Goal: Information Seeking & Learning: Learn about a topic

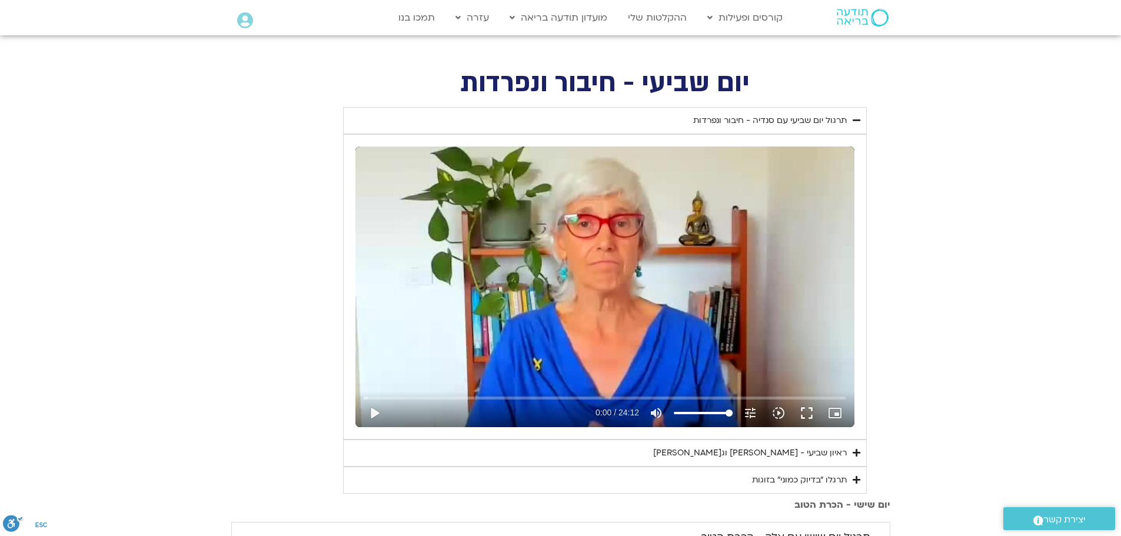
scroll to position [471, 0]
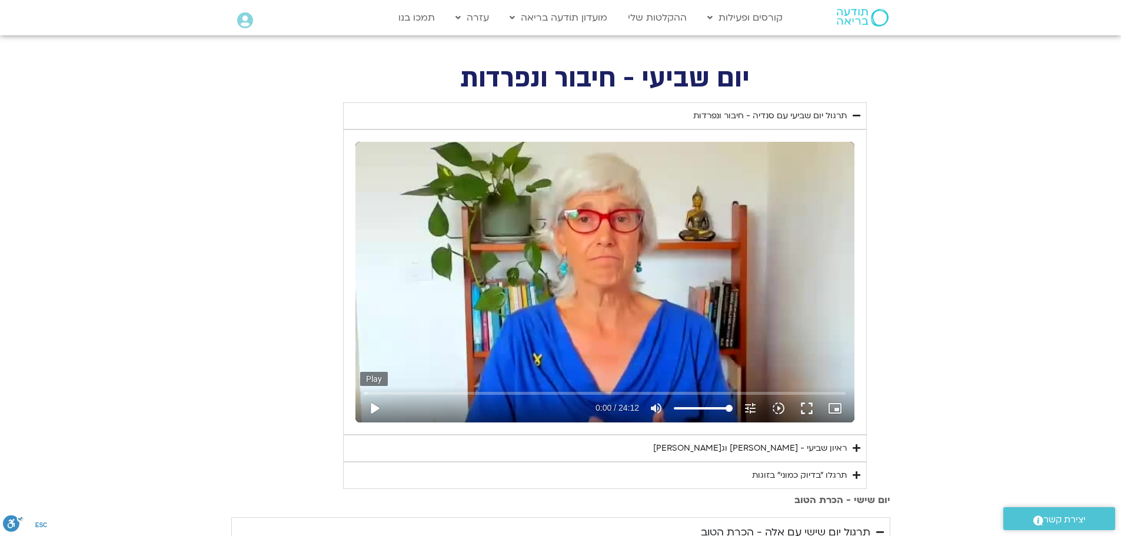
click at [372, 409] on button "play_arrow" at bounding box center [374, 408] width 28 height 28
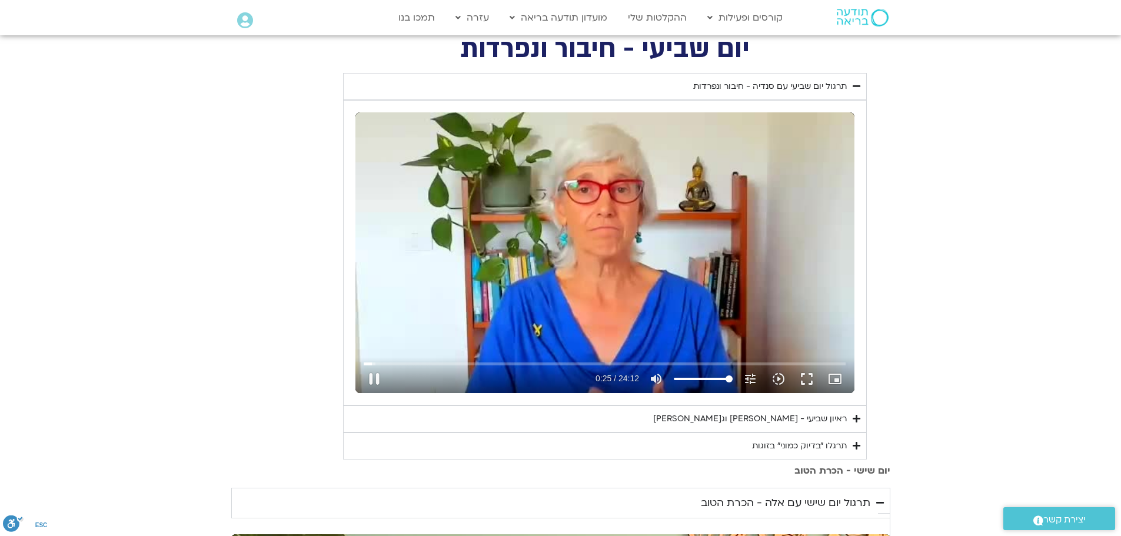
scroll to position [529, 0]
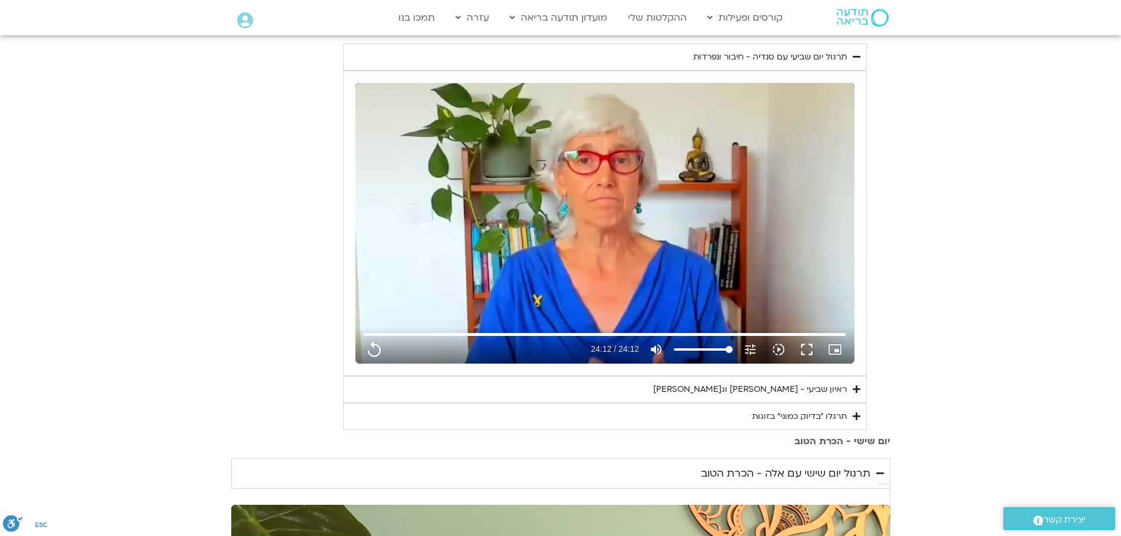
type input "1452.76"
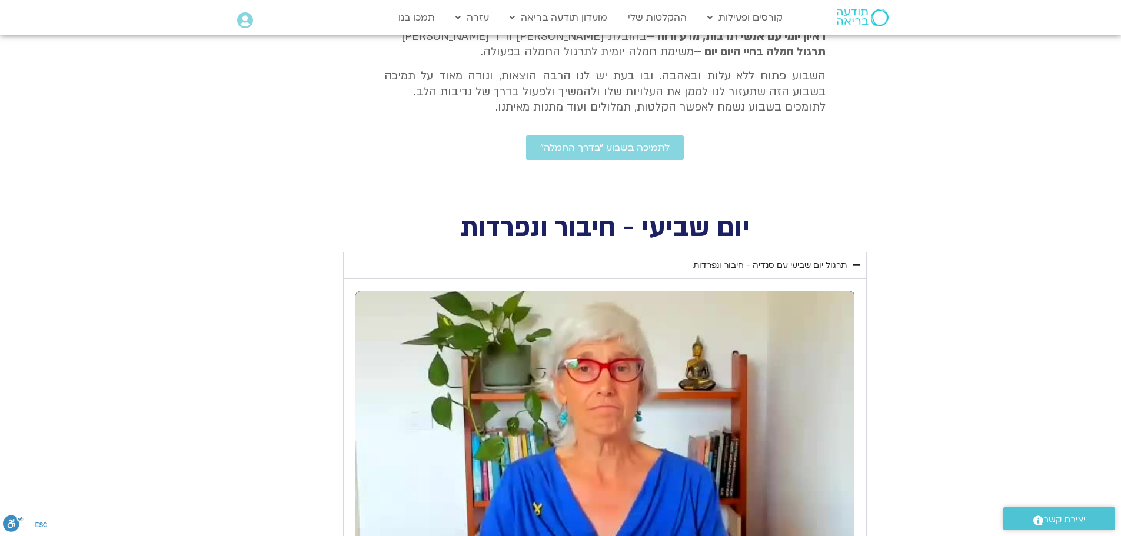
scroll to position [353, 0]
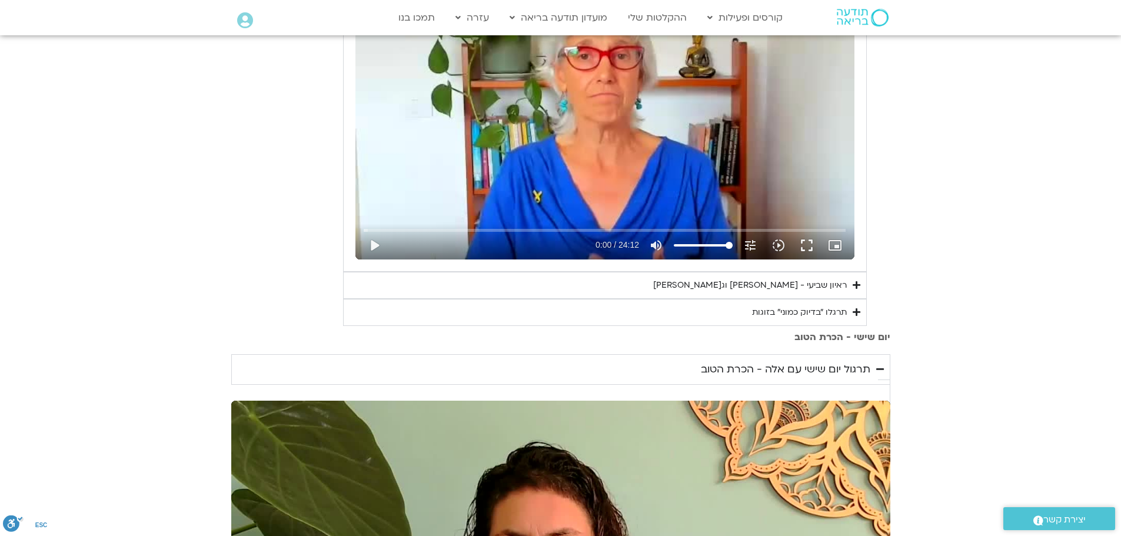
scroll to position [647, 0]
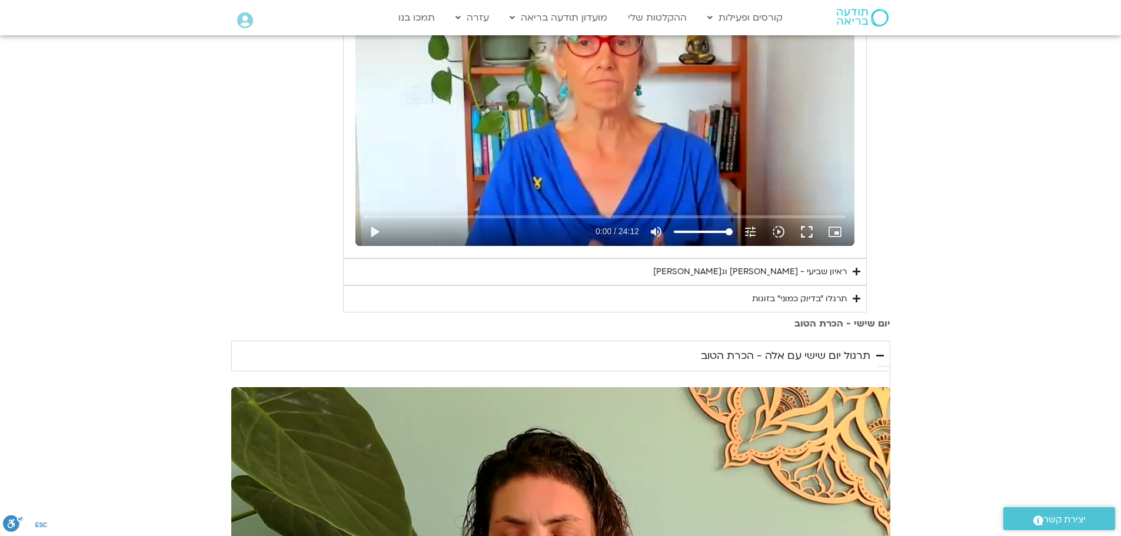
click at [742, 271] on div "ראיון שביעי - [PERSON_NAME] וג[PERSON_NAME]" at bounding box center [750, 272] width 194 height 14
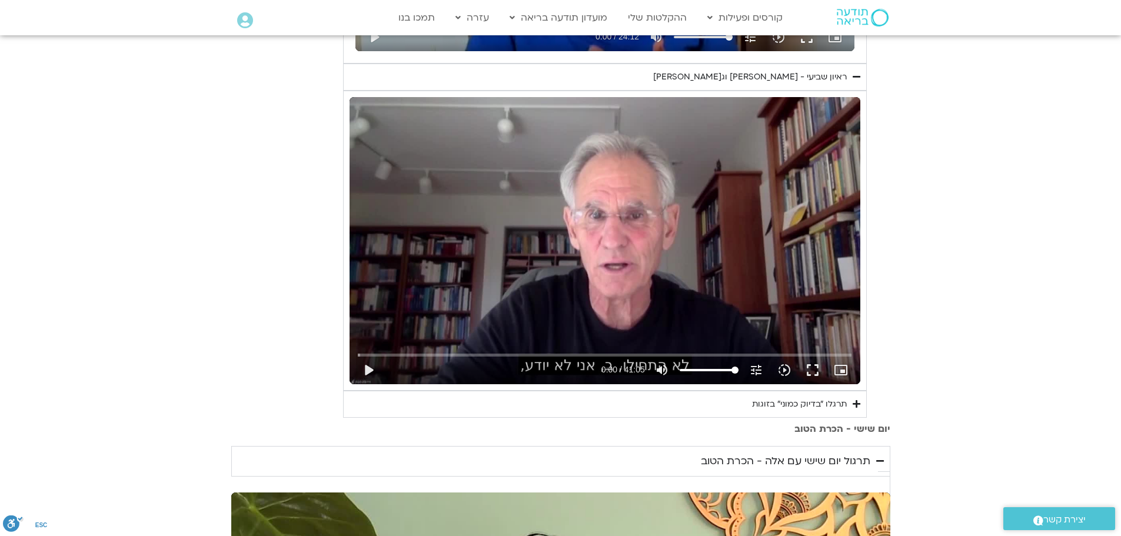
scroll to position [765, 0]
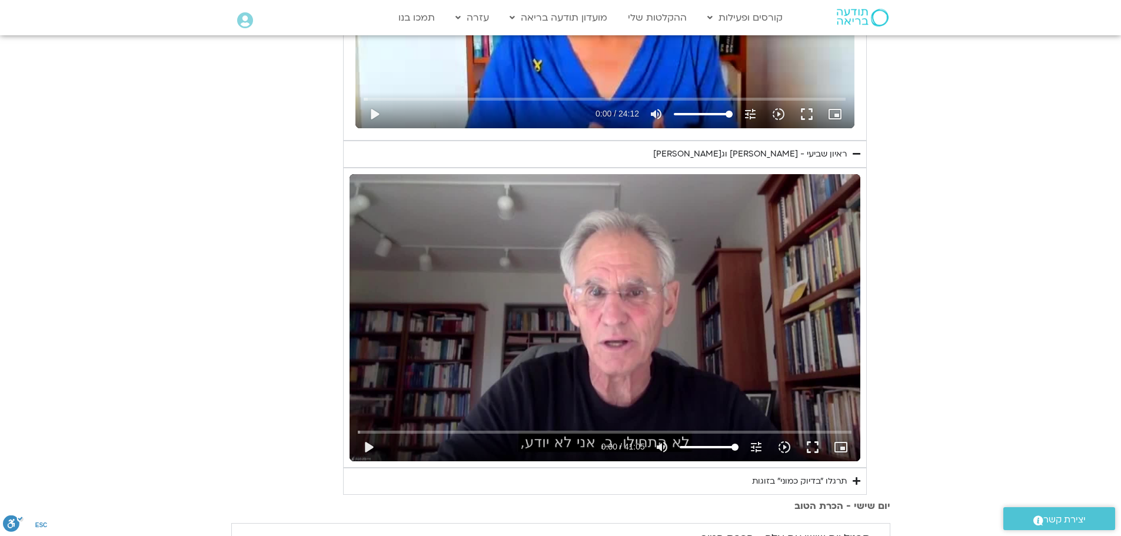
click at [819, 161] on summary "ראיון שביעי - [PERSON_NAME] וג[PERSON_NAME]" at bounding box center [605, 154] width 524 height 27
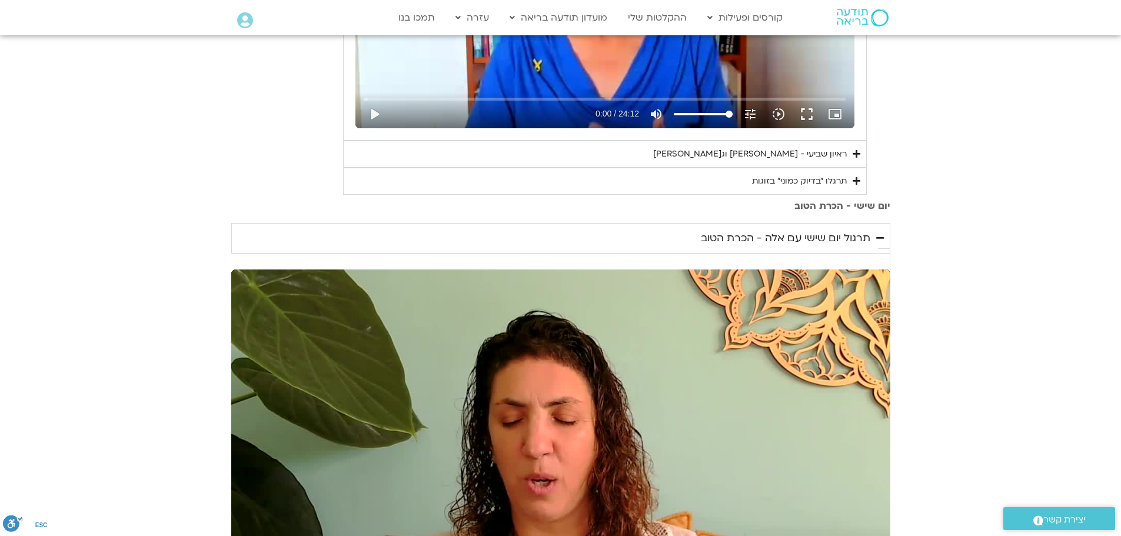
click at [819, 161] on summary "ראיון שביעי - [PERSON_NAME] וג[PERSON_NAME]" at bounding box center [605, 154] width 524 height 27
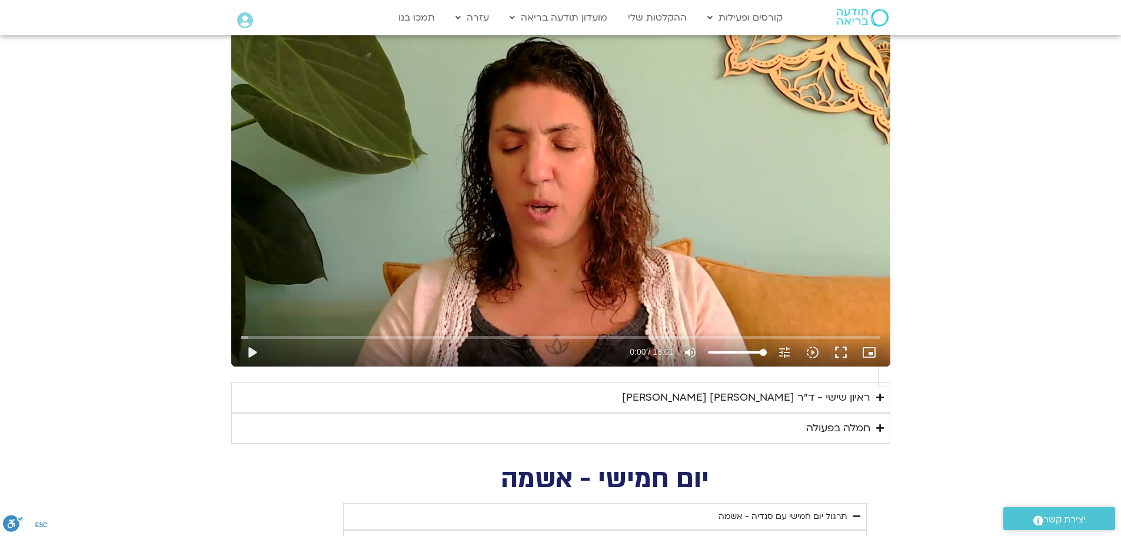
scroll to position [1353, 0]
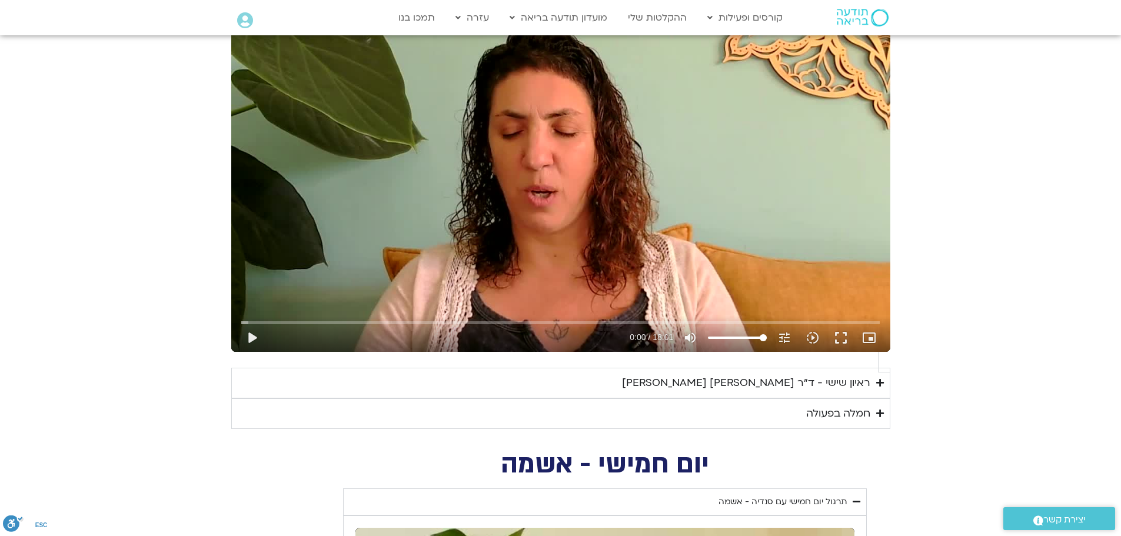
click at [748, 374] on div "ראיון שישי - ד"ר [PERSON_NAME] [PERSON_NAME]" at bounding box center [746, 383] width 248 height 18
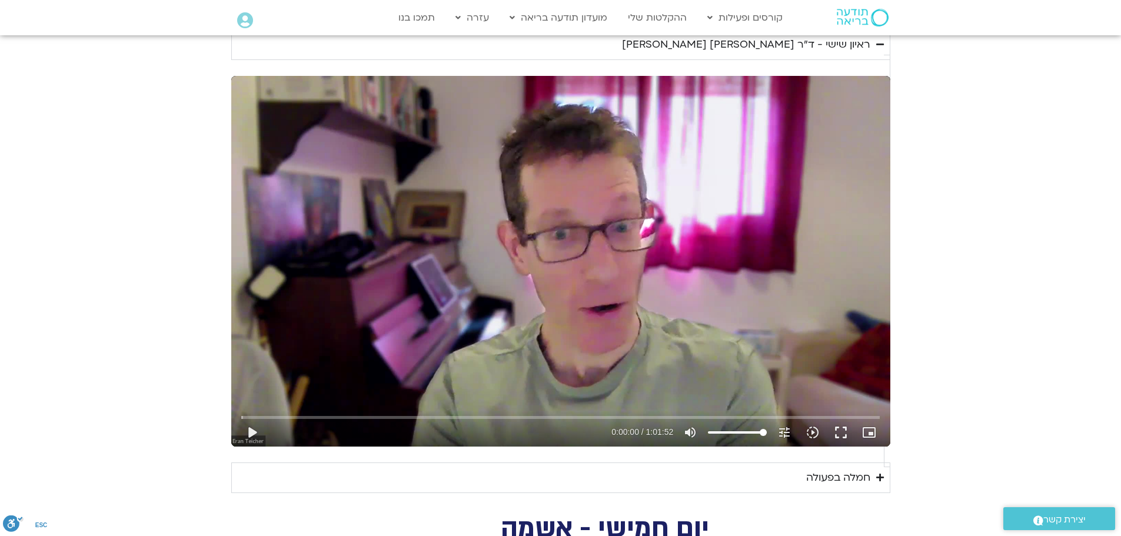
scroll to position [1706, 0]
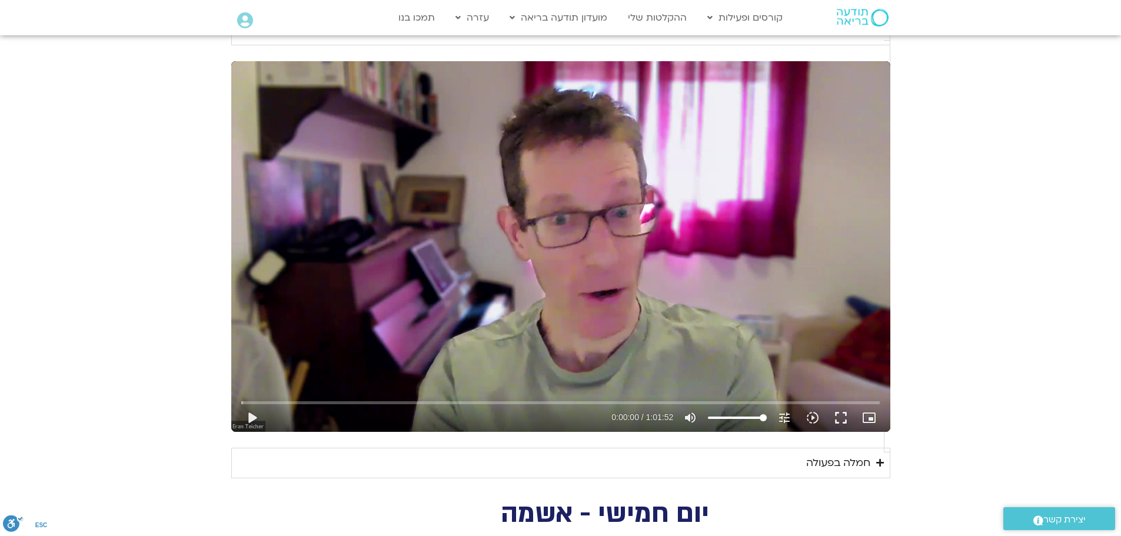
click at [806, 454] on div "חמלה בפעולה" at bounding box center [838, 463] width 64 height 18
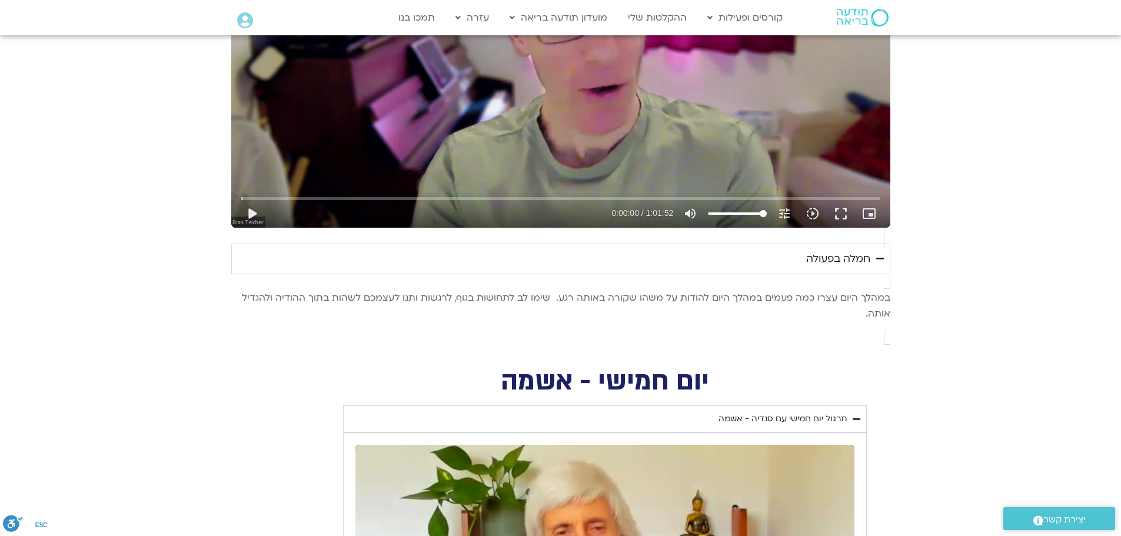
scroll to position [1941, 0]
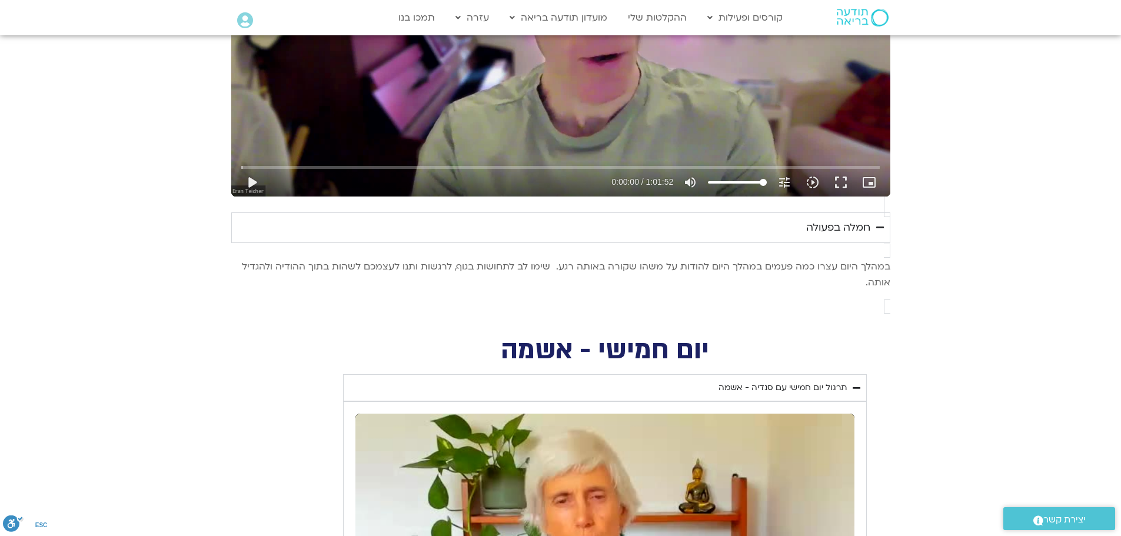
click at [776, 381] on div "תרגול יום חמישי עם סנדיה - אשמה" at bounding box center [782, 388] width 128 height 14
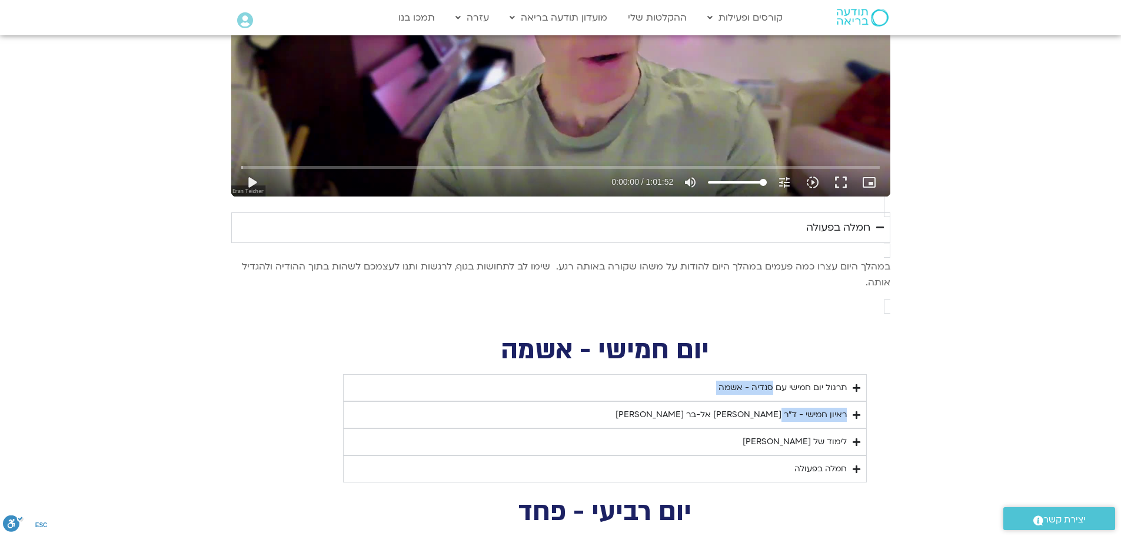
drag, startPoint x: 776, startPoint y: 184, endPoint x: 782, endPoint y: 195, distance: 12.4
click at [782, 374] on div "תרגול יום חמישי עם סנדיה - אשמה נא להזין כתובת אימייל כדי לצפות בסרטון. אני מאש…" at bounding box center [605, 428] width 524 height 108
click at [742, 408] on div "ראיון חמישי - ד"ר [PERSON_NAME] אל-בר [PERSON_NAME]" at bounding box center [730, 415] width 231 height 14
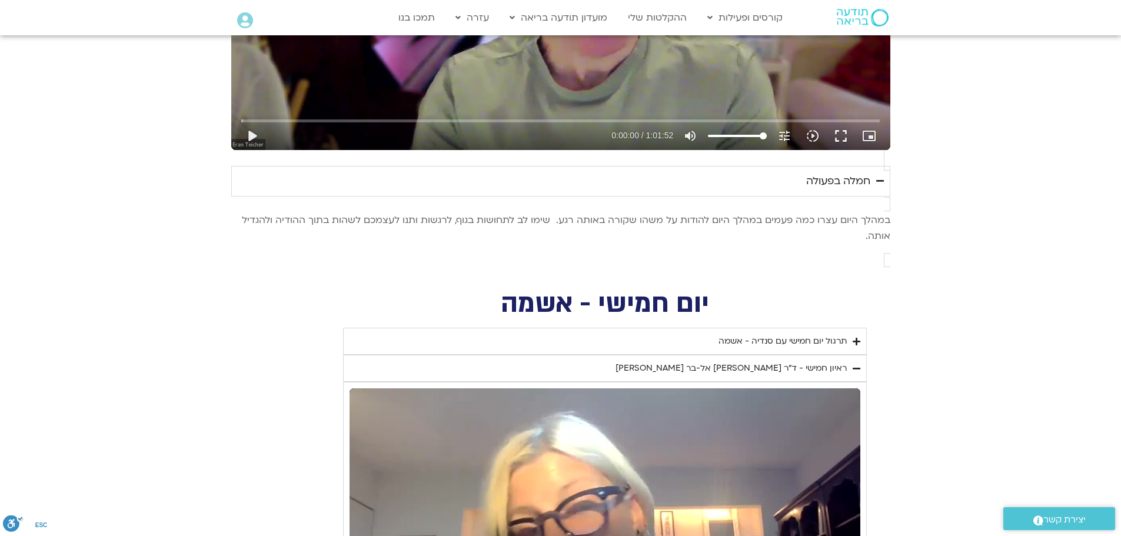
scroll to position [2118, 0]
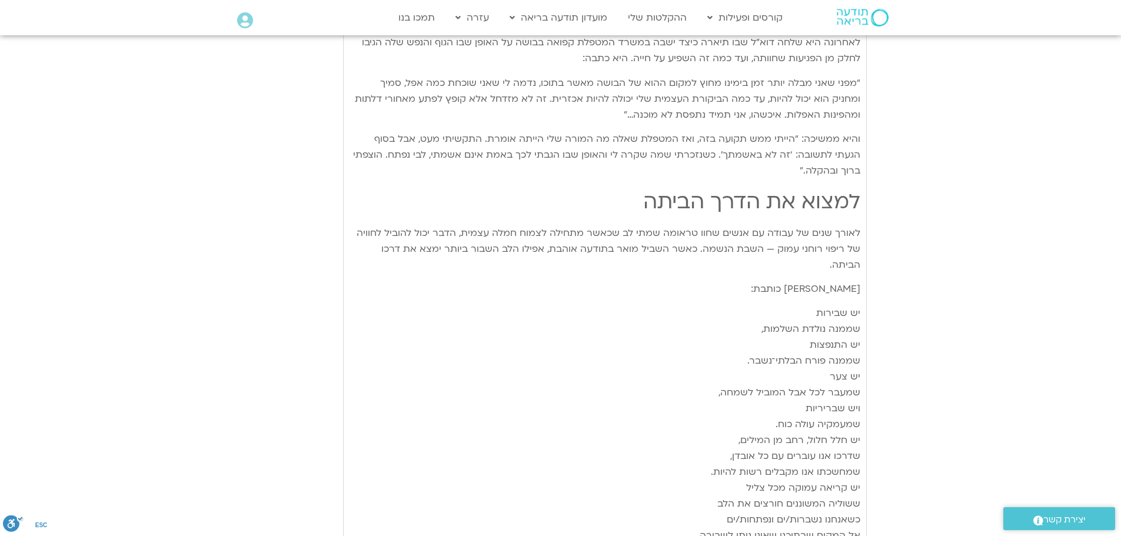
scroll to position [3294, 0]
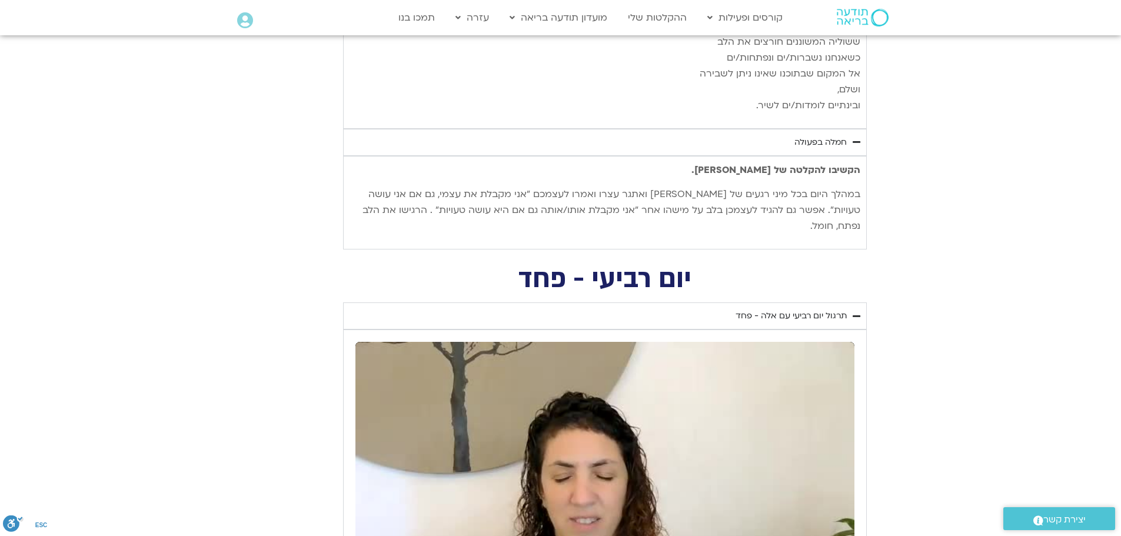
scroll to position [3824, 0]
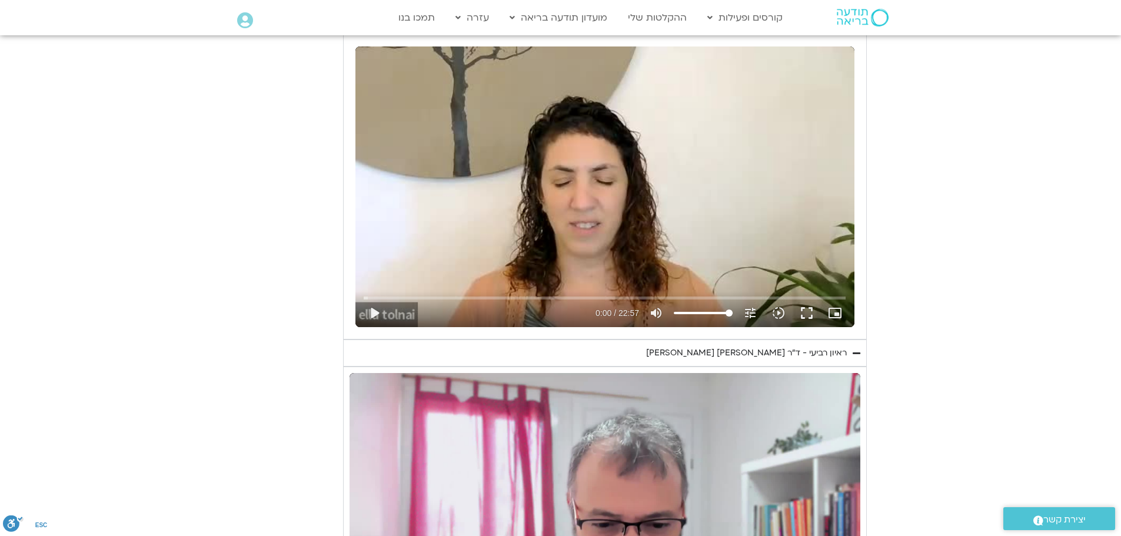
scroll to position [4059, 0]
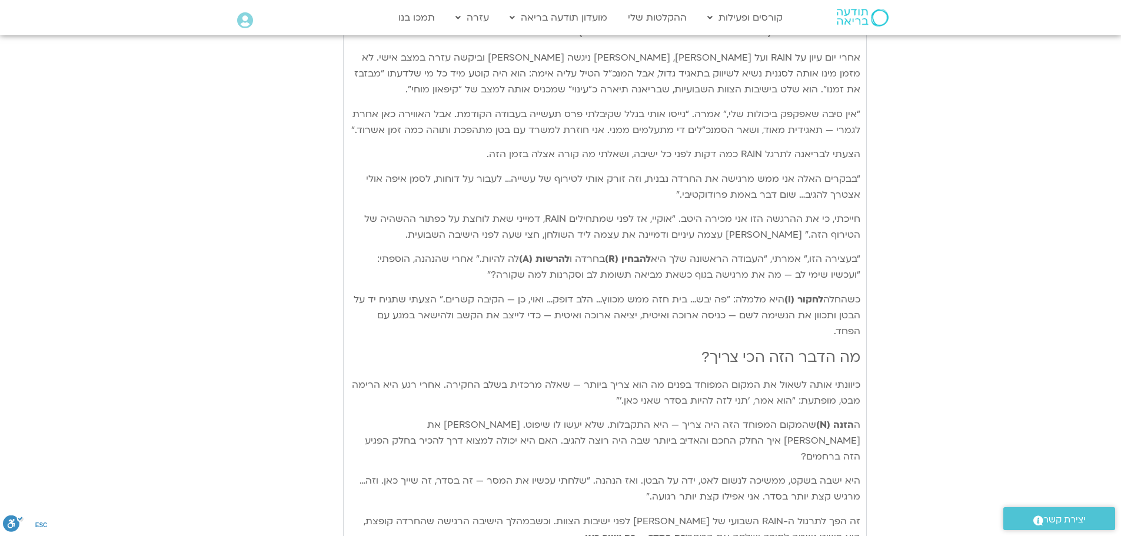
scroll to position [4941, 0]
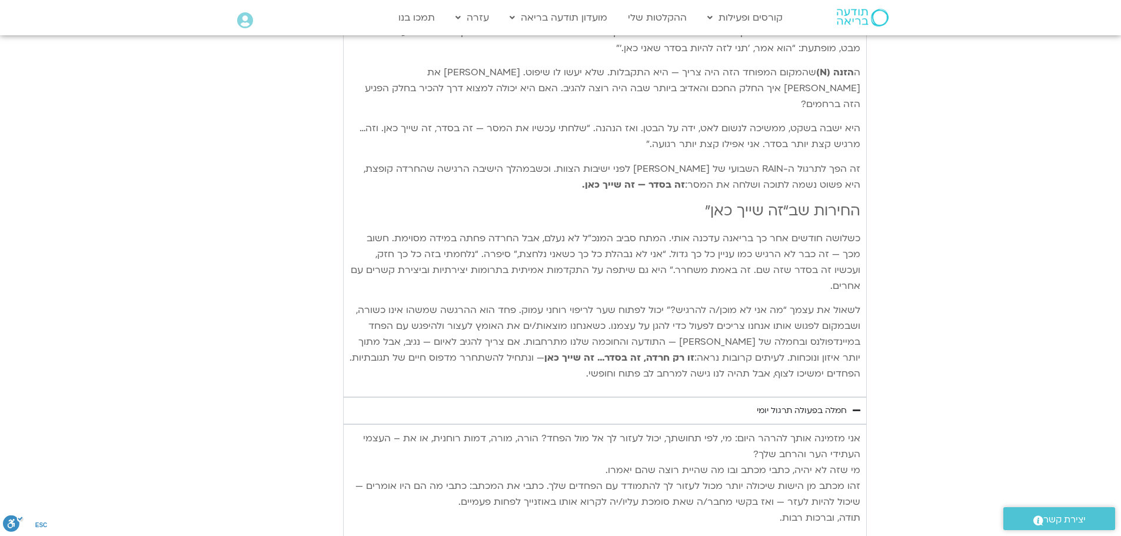
scroll to position [5235, 0]
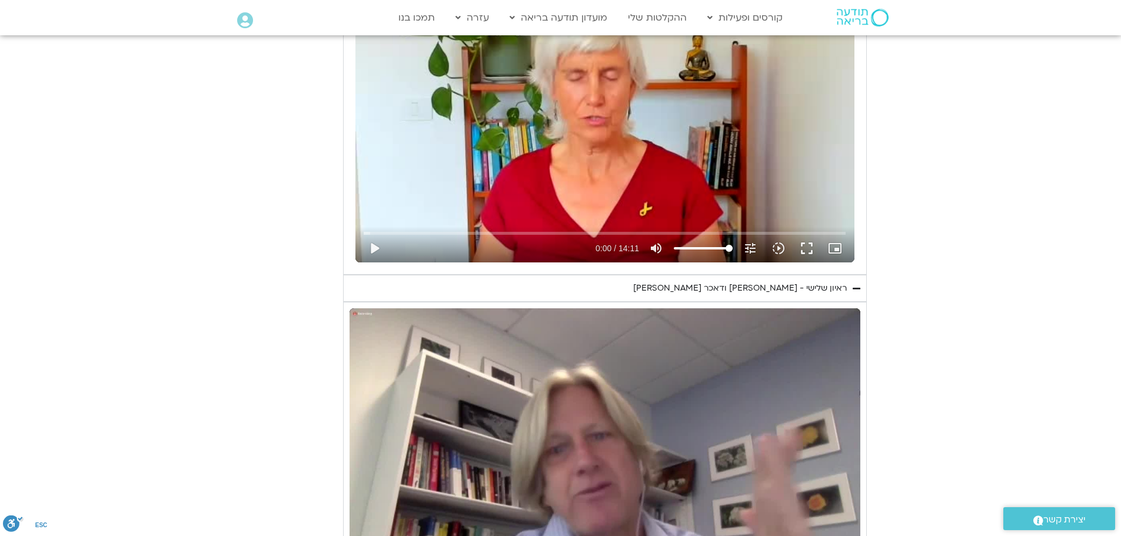
scroll to position [5941, 0]
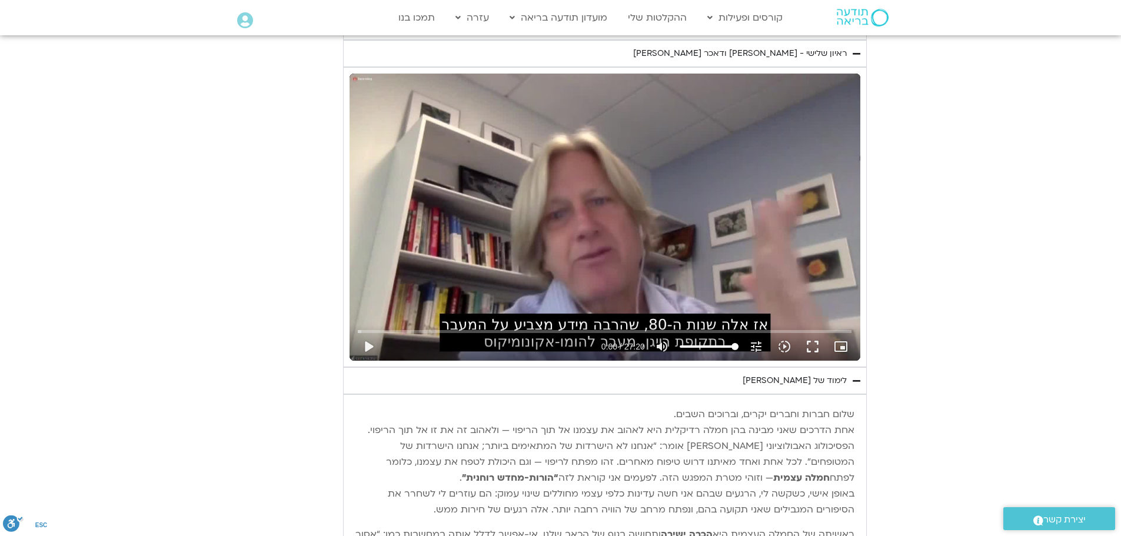
scroll to position [6294, 0]
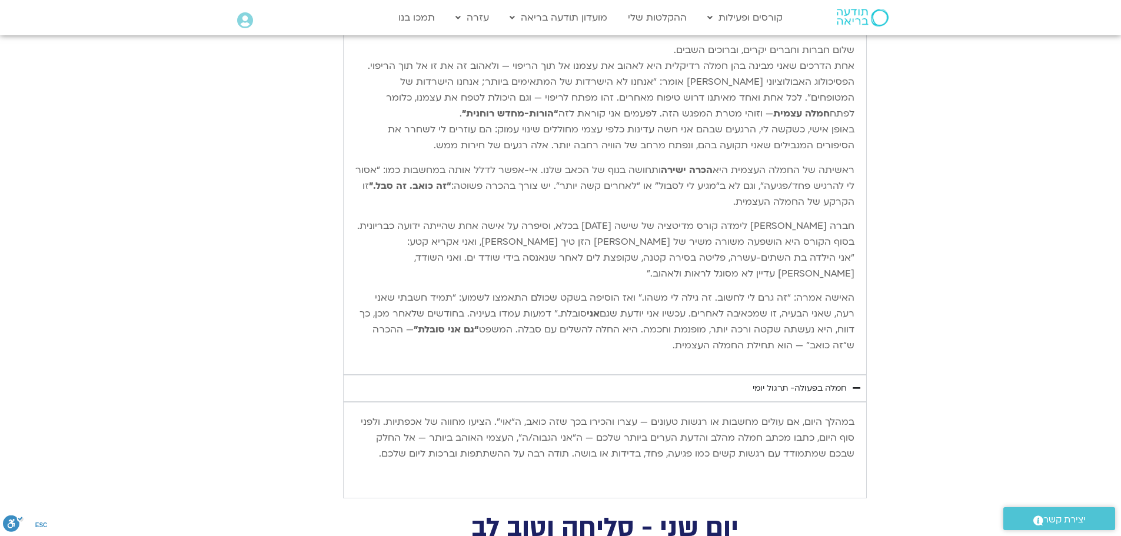
scroll to position [6647, 0]
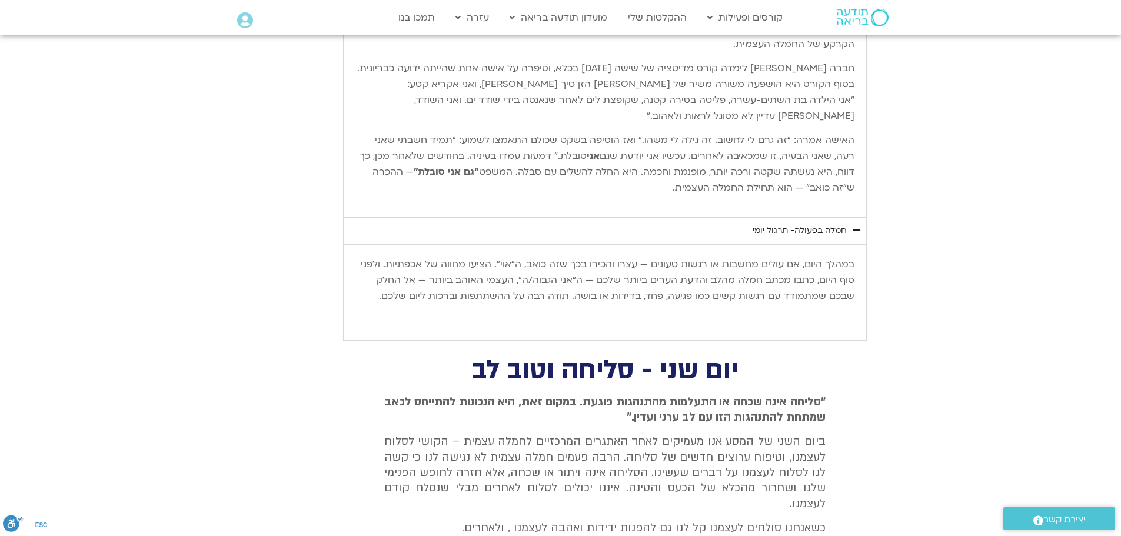
scroll to position [6824, 0]
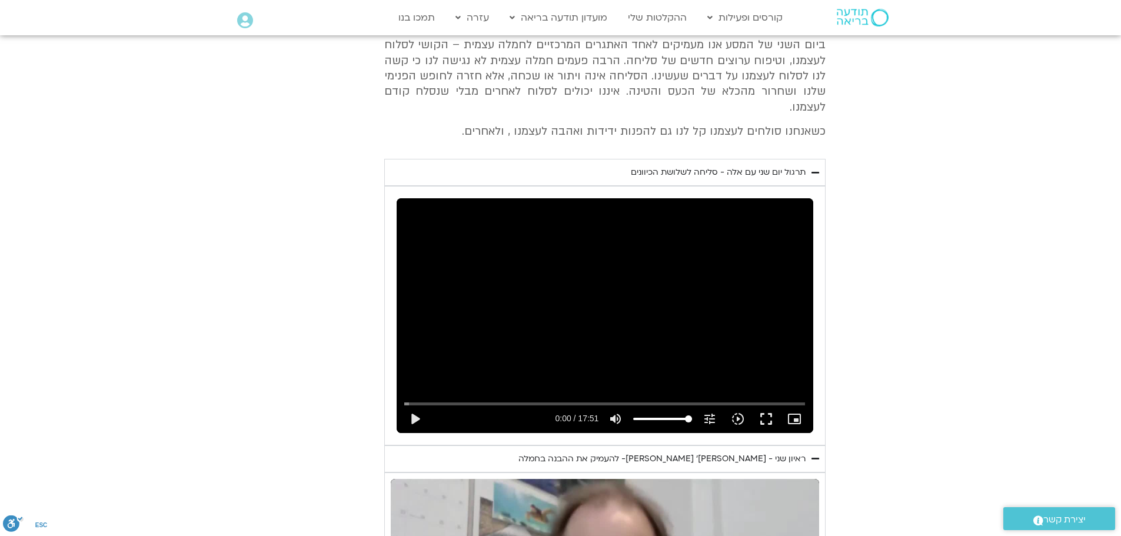
scroll to position [7118, 0]
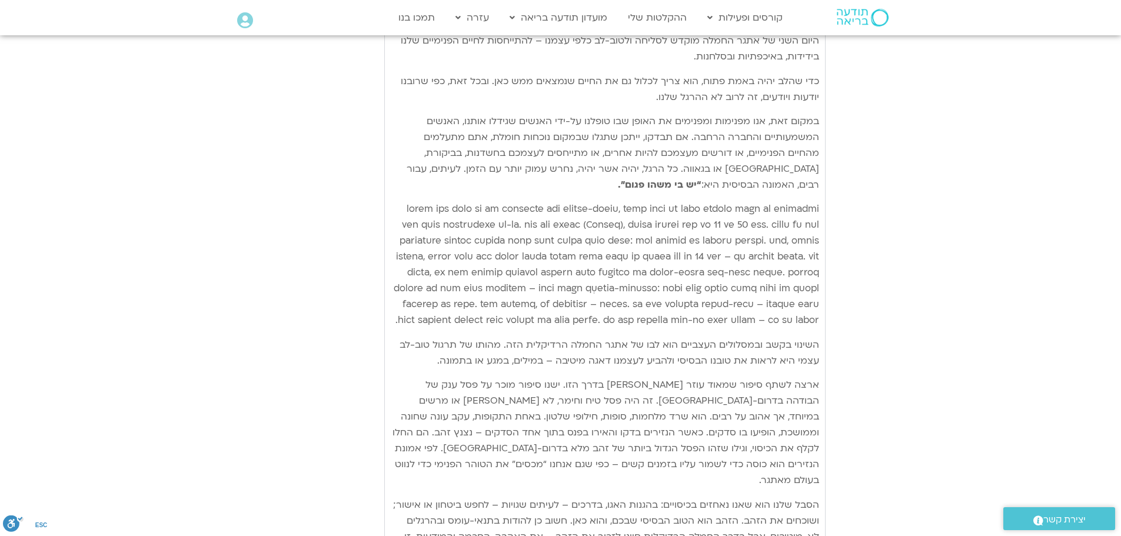
scroll to position [7824, 0]
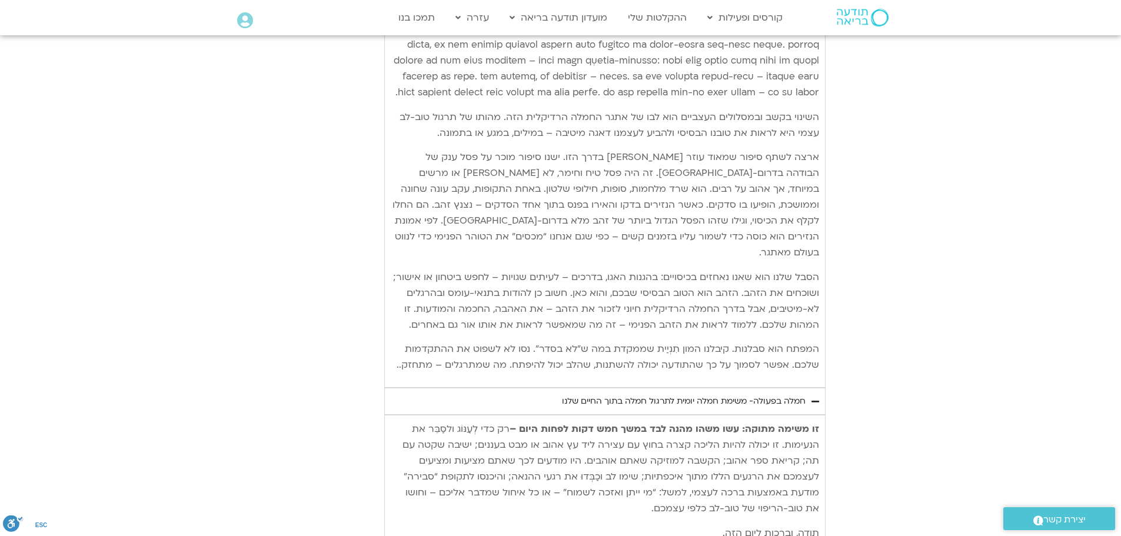
scroll to position [8118, 0]
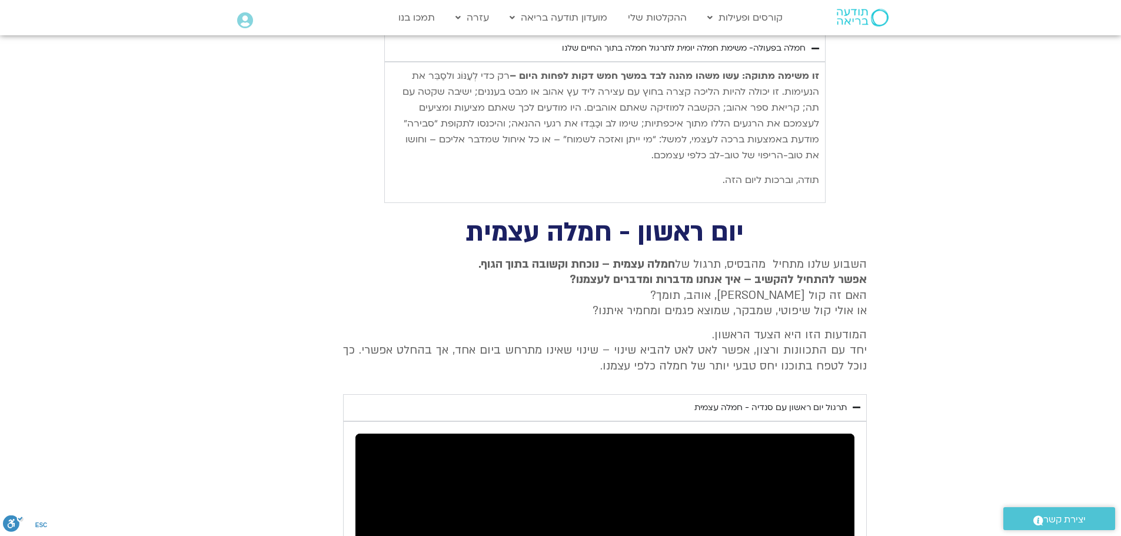
scroll to position [8471, 0]
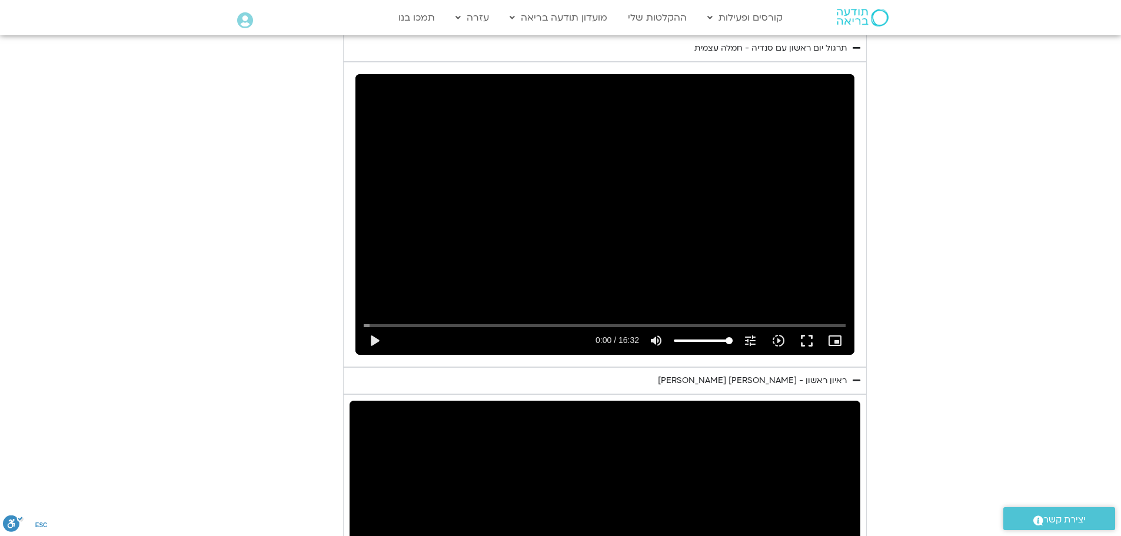
scroll to position [8765, 0]
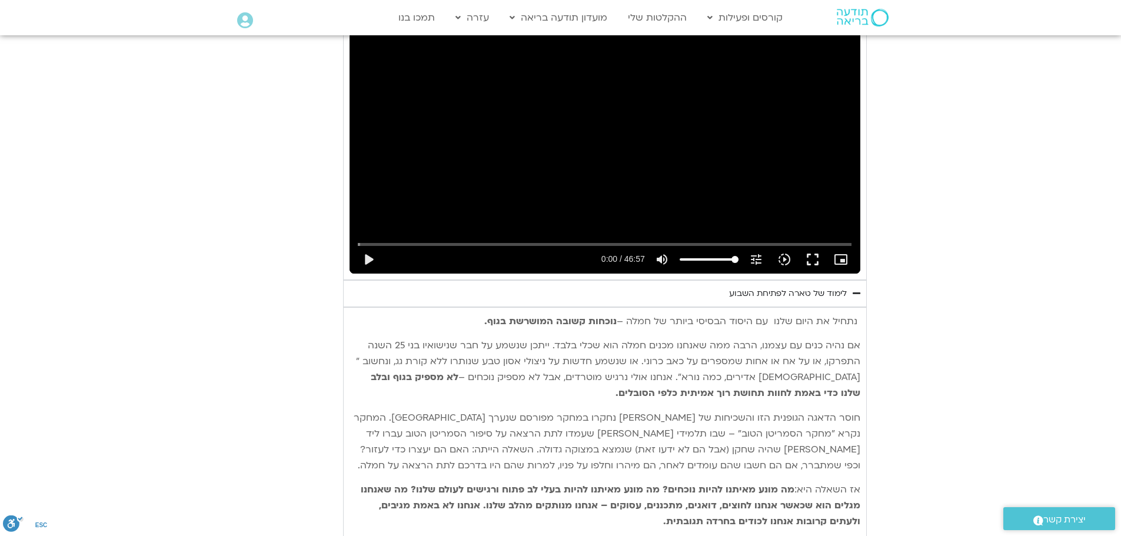
scroll to position [9176, 0]
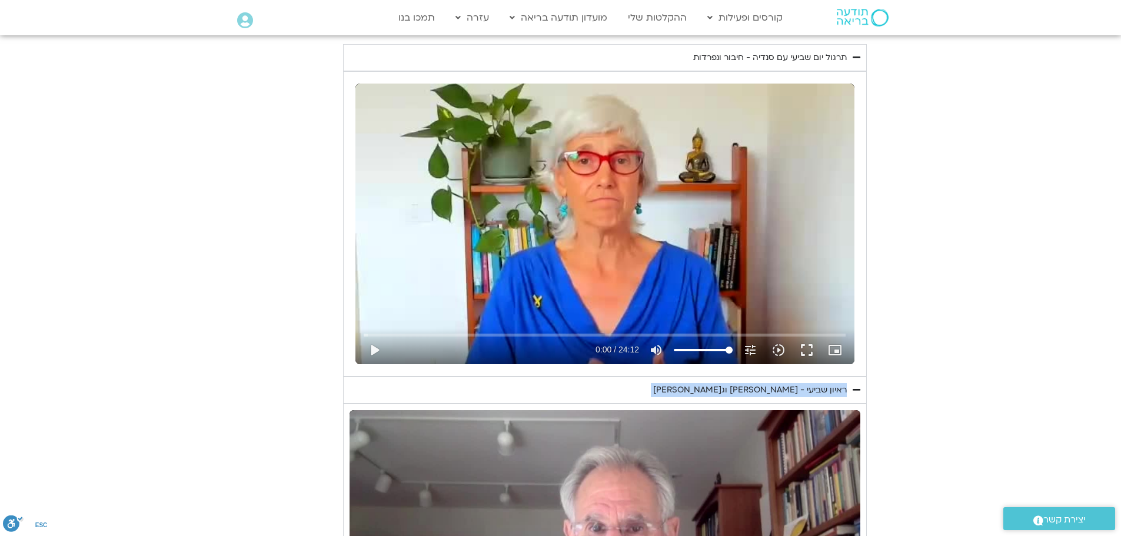
scroll to position [529, 0]
drag, startPoint x: 696, startPoint y: 384, endPoint x: 763, endPoint y: 286, distance: 118.1
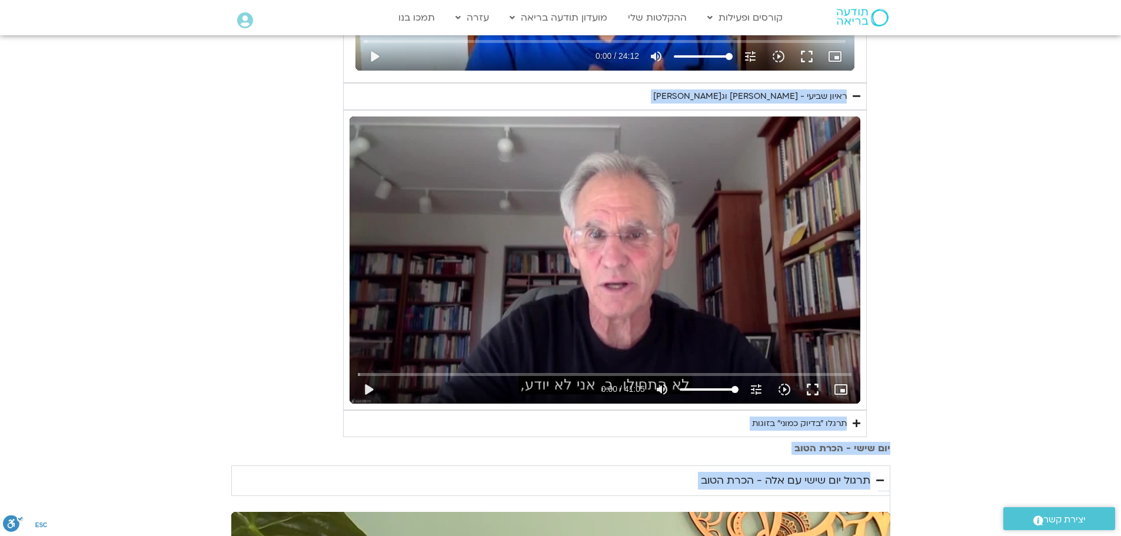
scroll to position [824, 0]
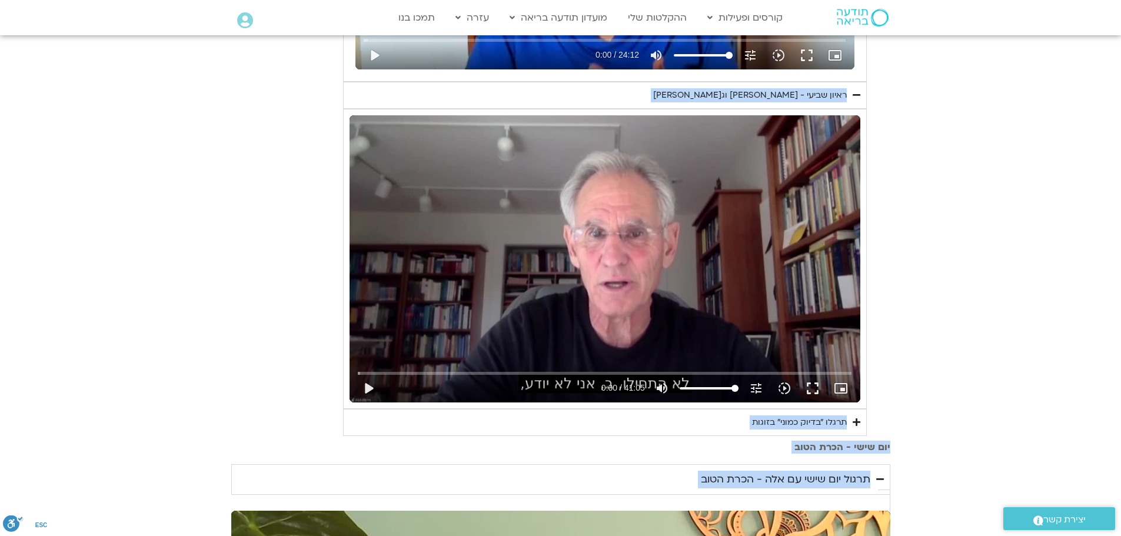
click at [767, 418] on div "תרגלו ״בדיוק כמוני״ בזוגות" at bounding box center [799, 422] width 95 height 14
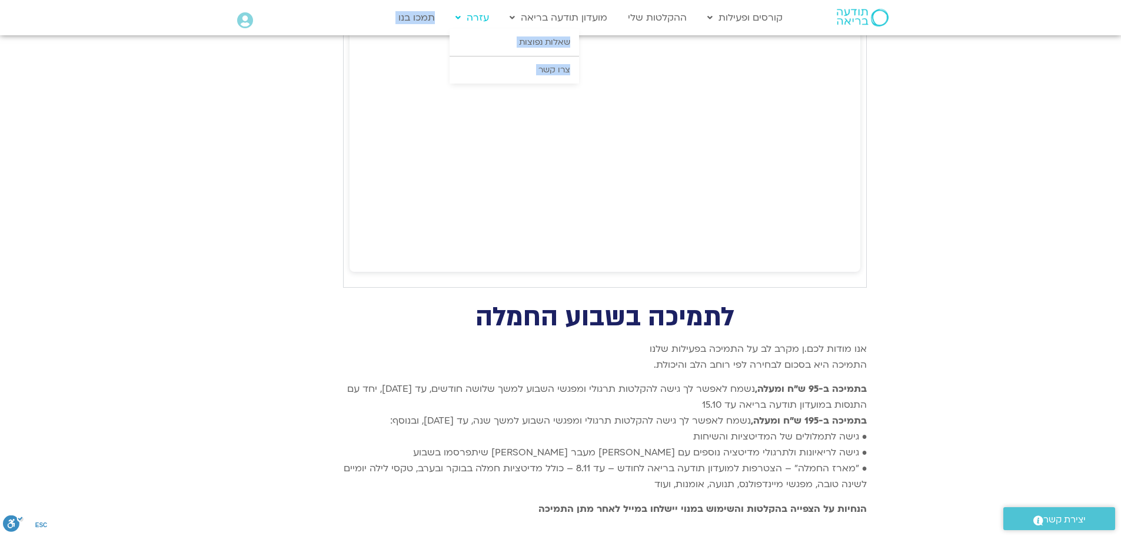
scroll to position [10960, 0]
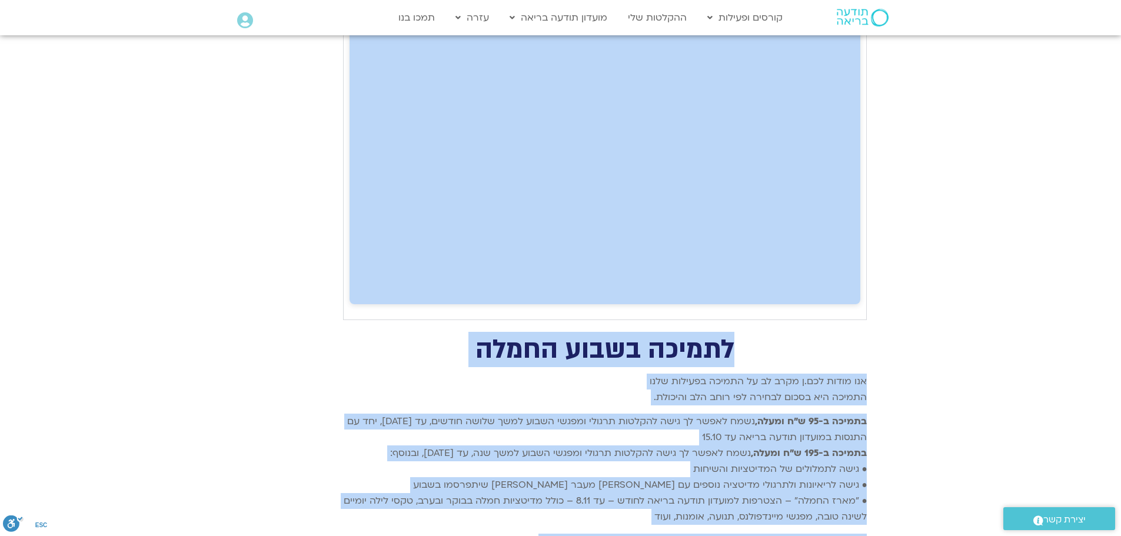
drag, startPoint x: 728, startPoint y: 181, endPoint x: 445, endPoint y: 189, distance: 283.6
copy div "ן את העלויות שלו ולהמשיך ולפעול בדרך של נדיבות הלב. לתומכים בשבוע נשמח לאפשר הק…"
